Goal: Find specific page/section: Find specific page/section

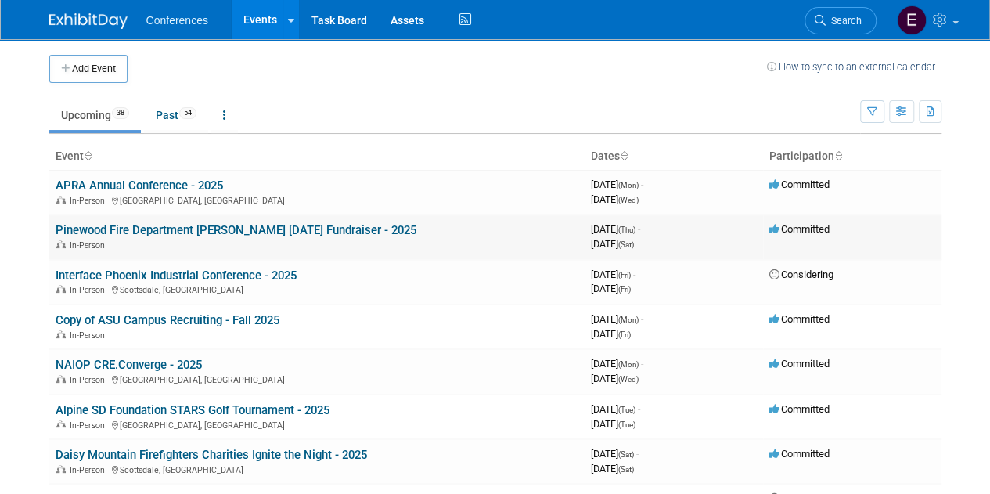
click at [290, 228] on link "Pinewood Fire Department [PERSON_NAME] [DATE] Fundraiser - 2025" at bounding box center [236, 230] width 361 height 14
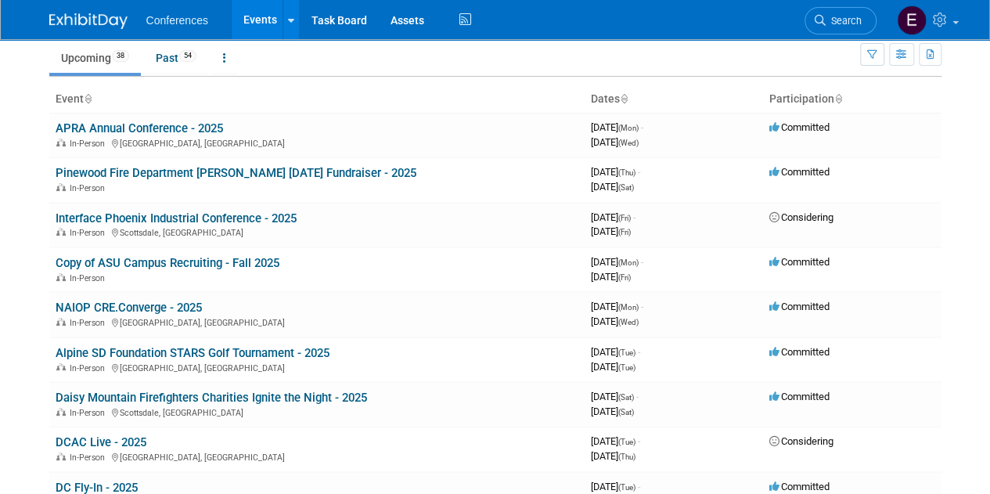
scroll to position [78, 0]
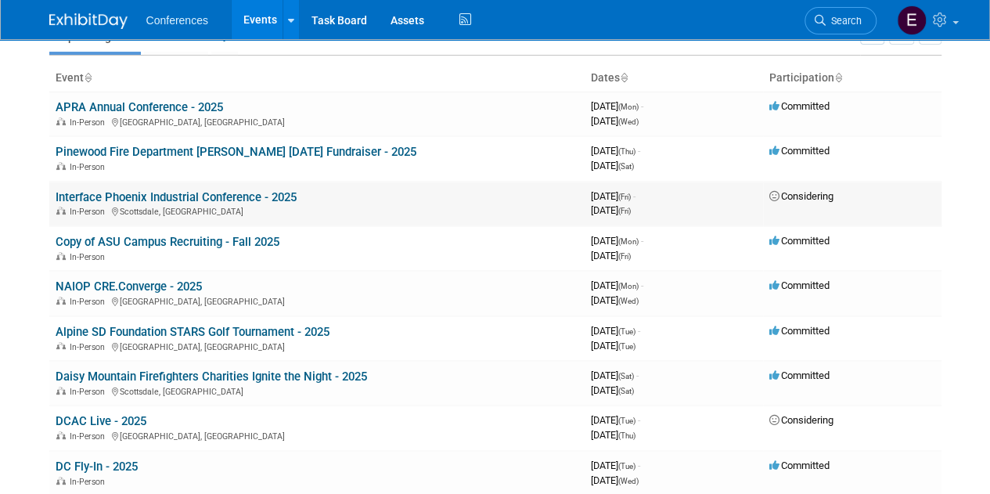
click at [232, 198] on link "Interface Phoenix Industrial Conference - 2025" at bounding box center [176, 197] width 241 height 14
click at [119, 192] on link "Interface Phoenix Industrial Conference - 2025" at bounding box center [176, 197] width 241 height 14
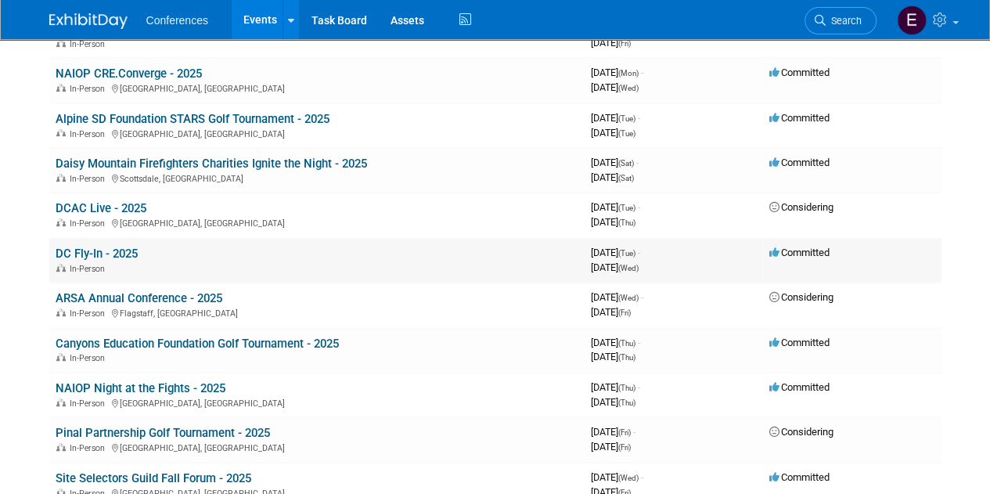
scroll to position [313, 0]
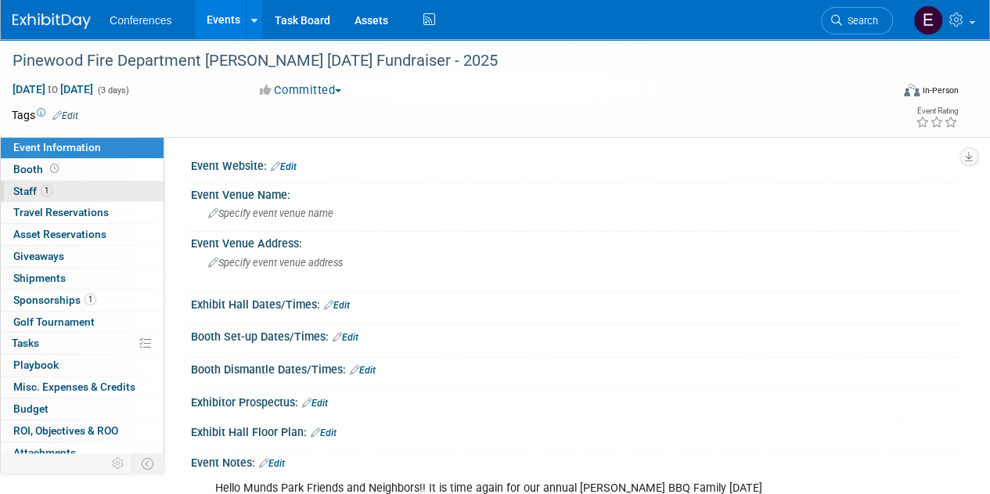
click at [26, 193] on span "Staff 1" at bounding box center [32, 191] width 39 height 13
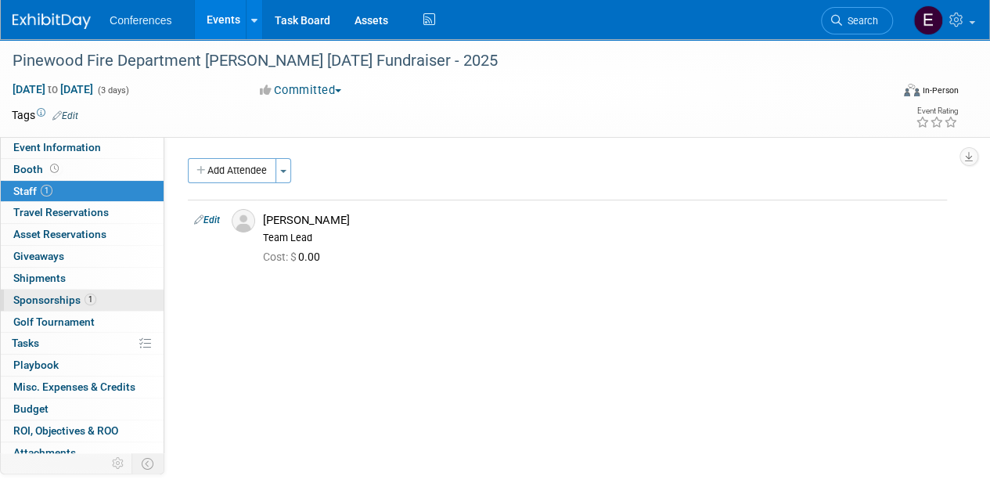
click at [51, 295] on span "Sponsorships 1" at bounding box center [54, 299] width 83 height 13
